Goal: Information Seeking & Learning: Learn about a topic

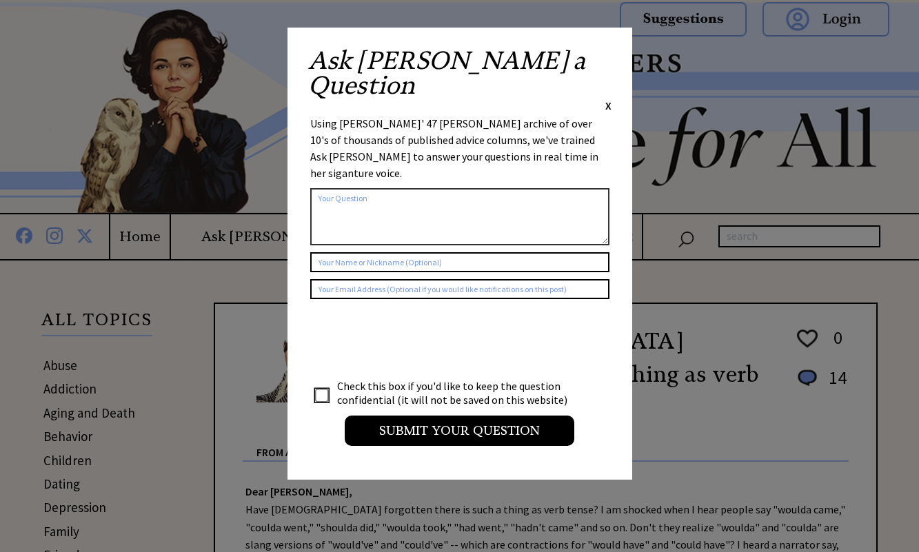
click at [606, 99] on span "X" at bounding box center [608, 106] width 6 height 14
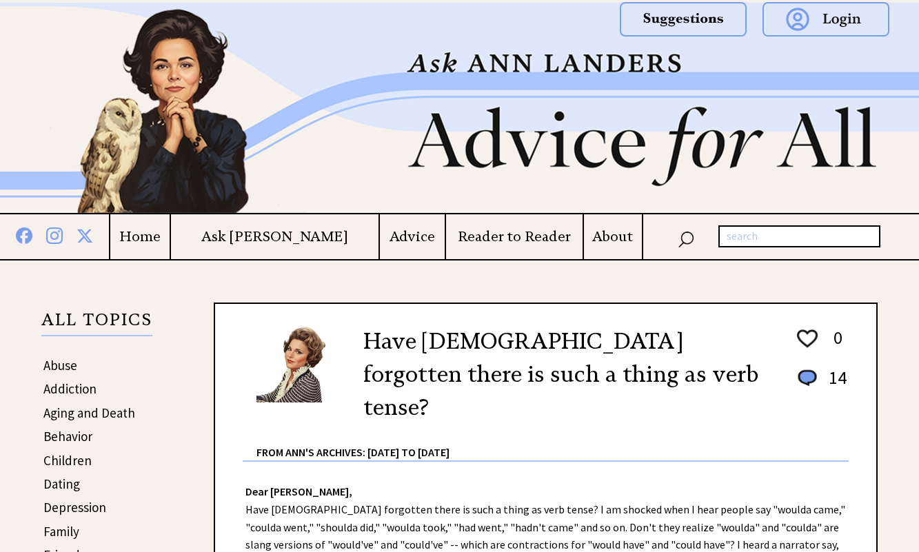
click at [392, 237] on h4 "Advice" at bounding box center [412, 236] width 65 height 17
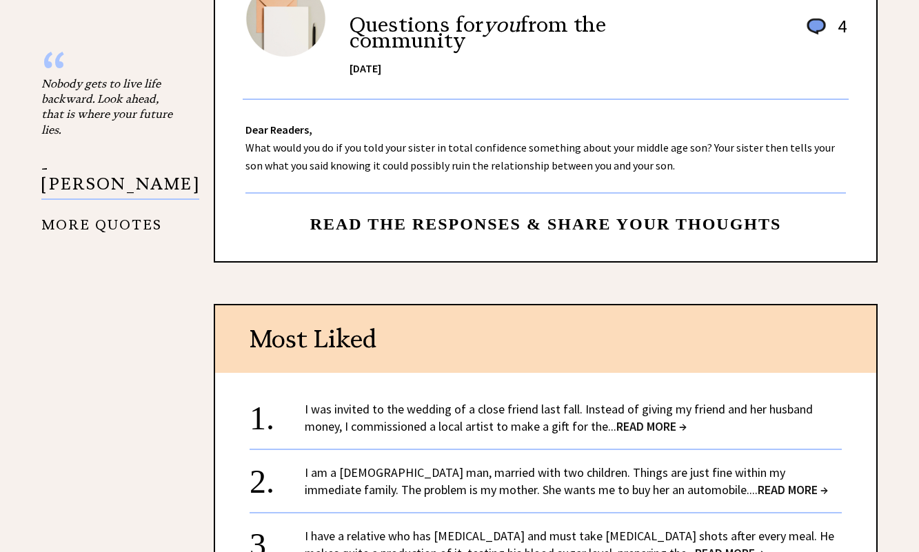
scroll to position [1585, 0]
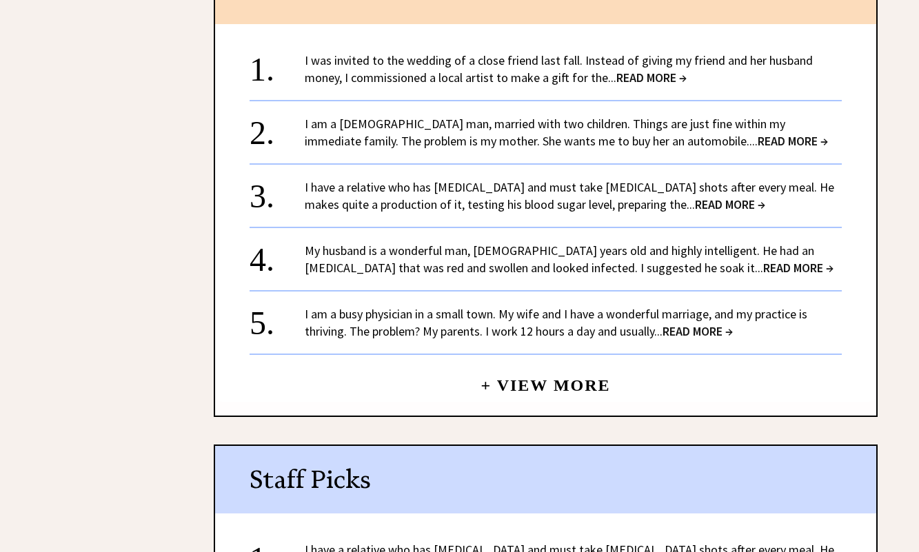
click at [473, 59] on link "I was invited to the wedding of a close friend last fall. Instead of giving my …" at bounding box center [559, 68] width 508 height 33
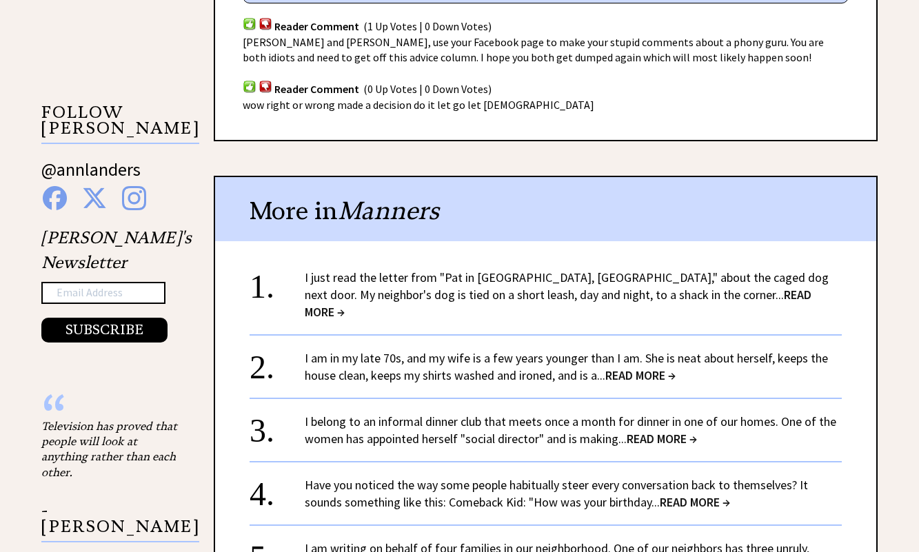
scroll to position [896, 0]
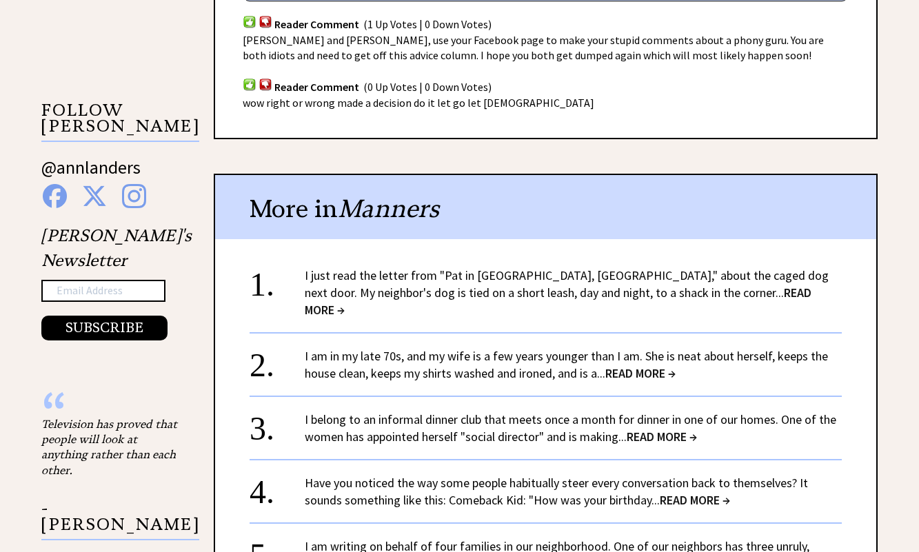
click at [431, 283] on div "I just read the letter from "Pat in Avon, Ind.," about the caged dog next door.…" at bounding box center [573, 293] width 537 height 52
click at [438, 274] on link "I just read the letter from "Pat in Avon, Ind.," about the caged dog next door.…" at bounding box center [567, 292] width 524 height 50
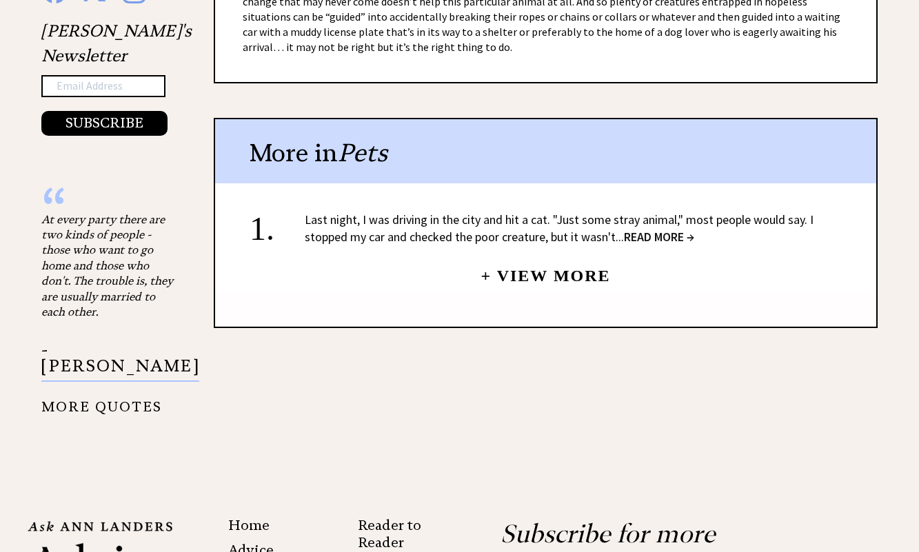
scroll to position [1103, 0]
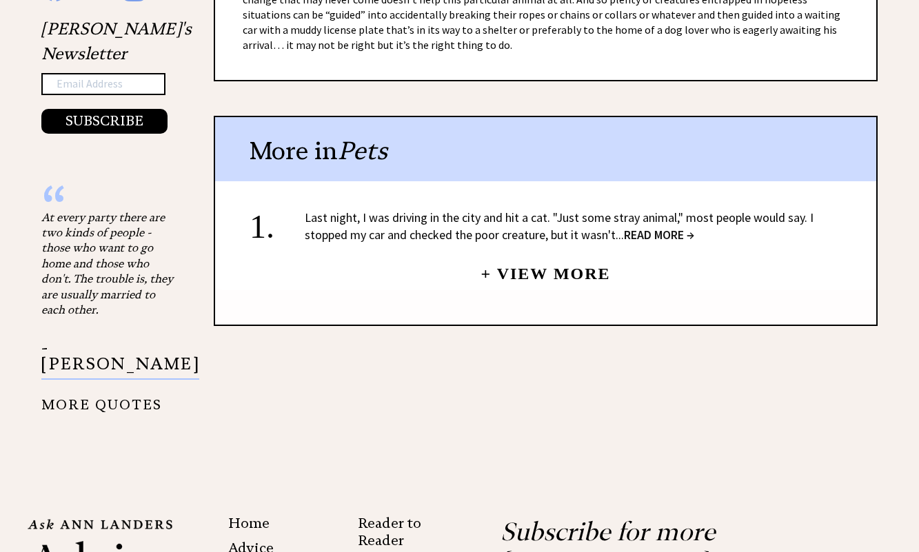
click at [456, 210] on link "Last night, I was driving in the city and hit a cat. "Just some stray animal," …" at bounding box center [559, 226] width 509 height 33
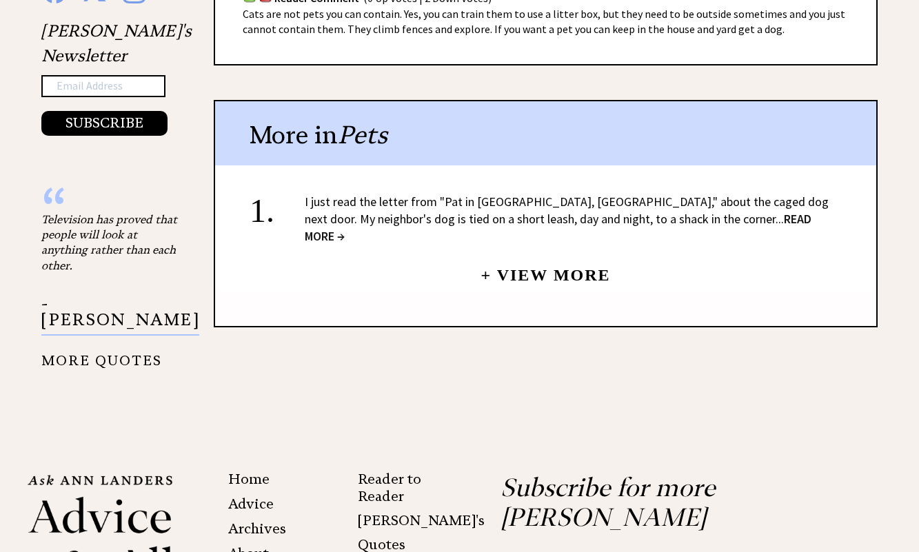
scroll to position [1201, 0]
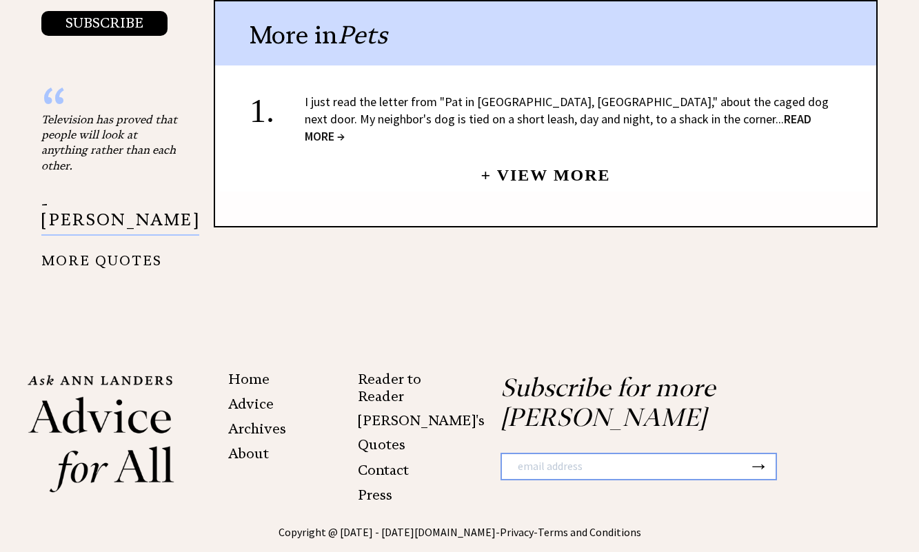
click at [542, 162] on link "+ View More" at bounding box center [545, 169] width 130 height 30
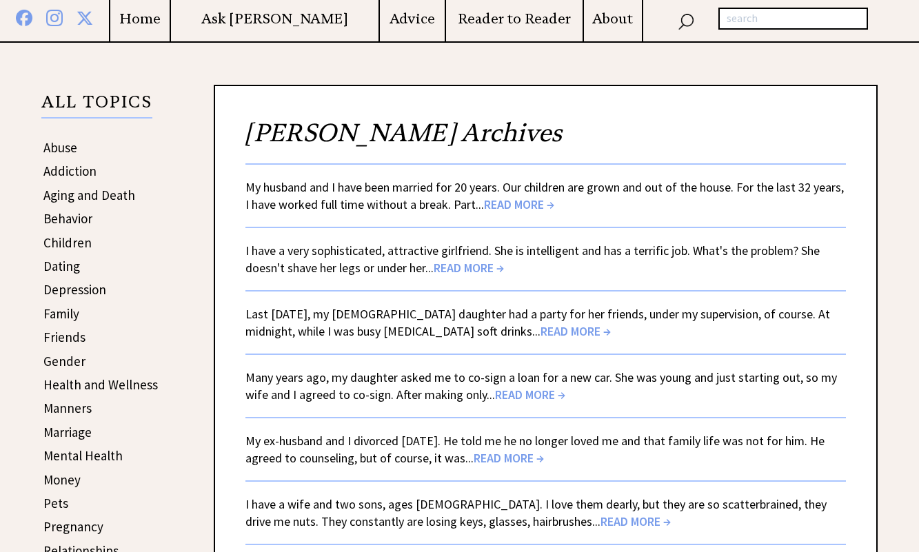
scroll to position [276, 0]
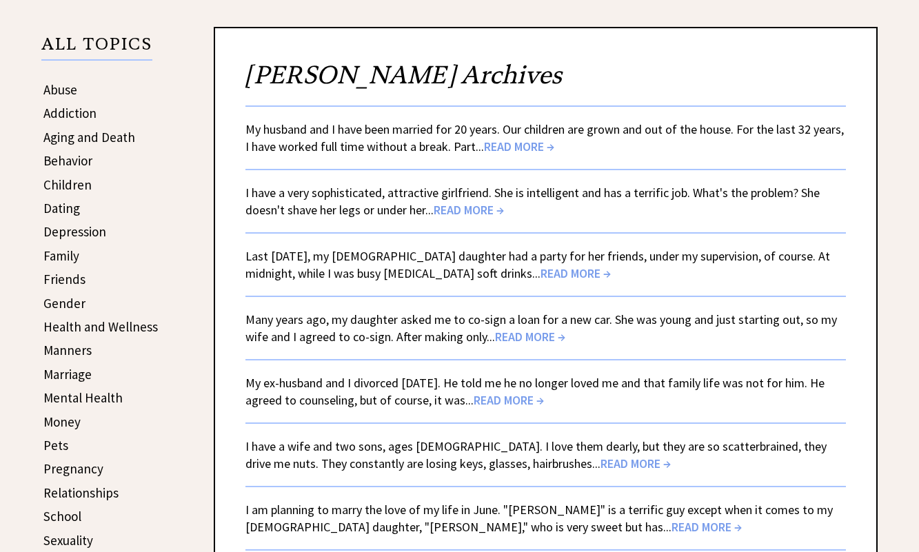
click at [511, 150] on span "READ MORE →" at bounding box center [519, 147] width 70 height 16
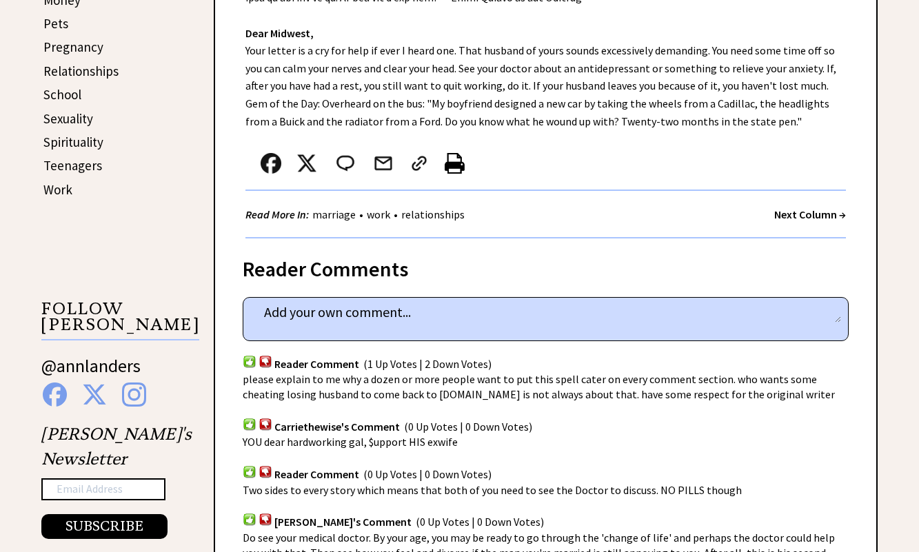
scroll to position [758, 0]
